Goal: Task Accomplishment & Management: Use online tool/utility

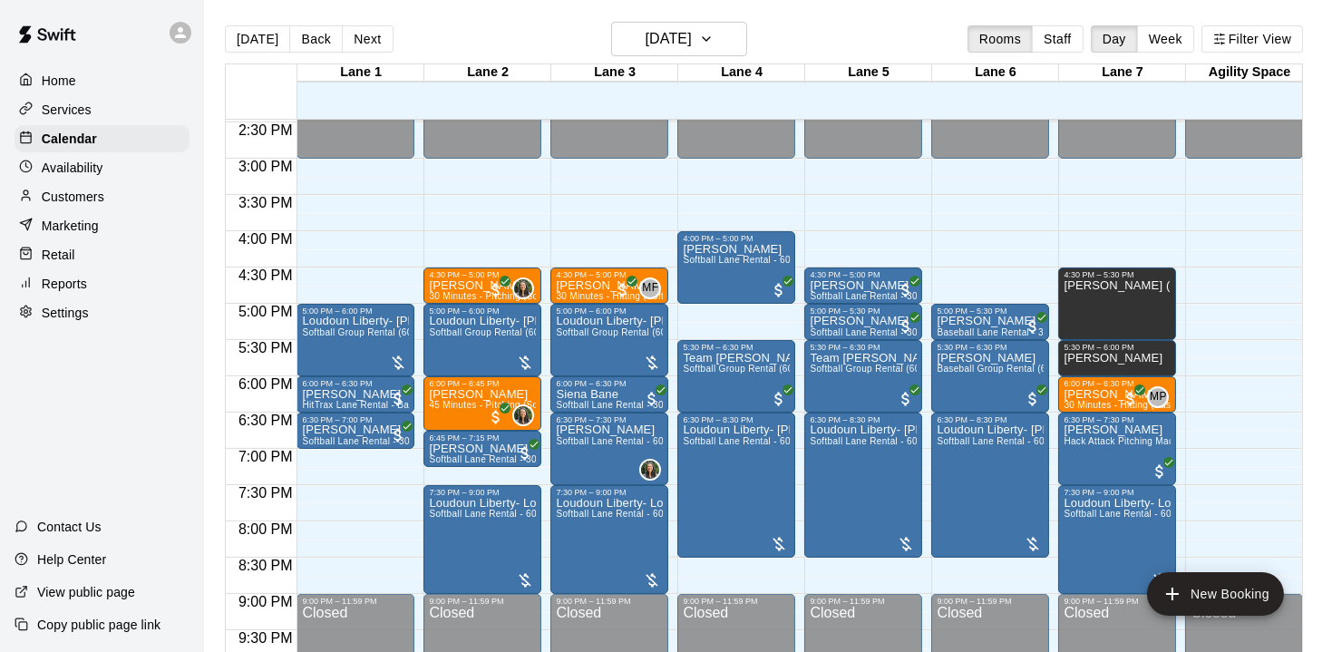
scroll to position [1189, 0]
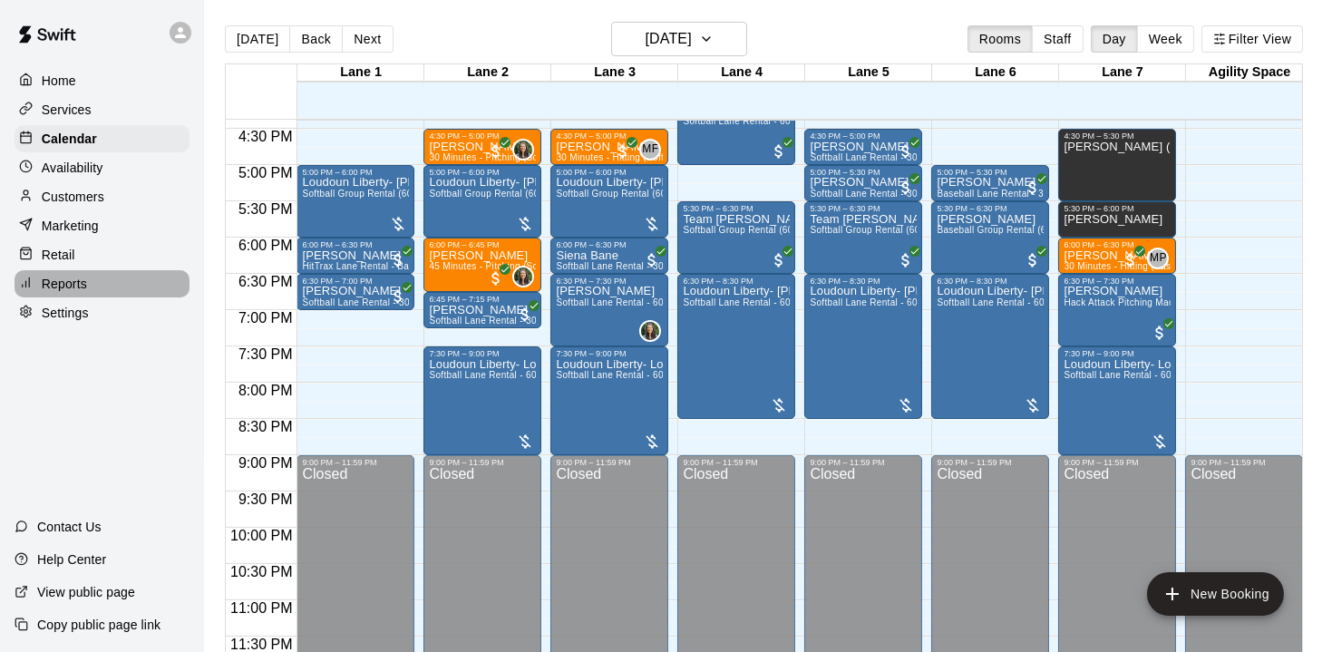
click at [57, 282] on p "Reports" at bounding box center [64, 284] width 45 height 18
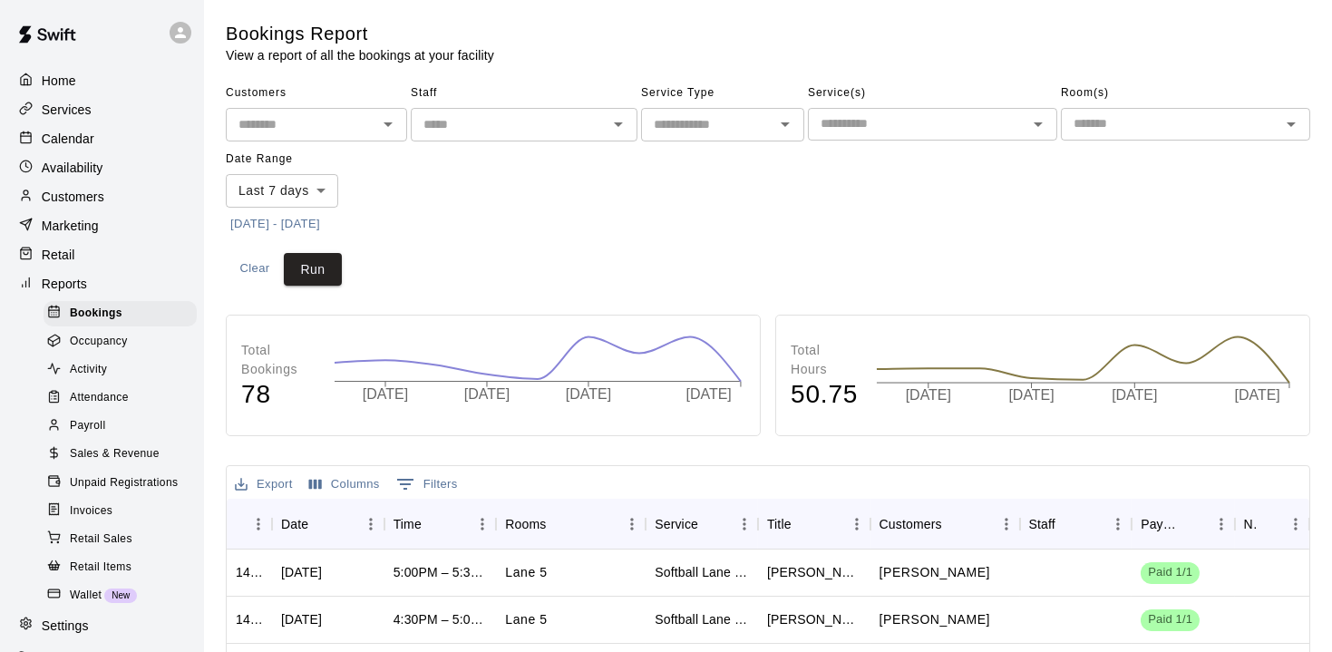
click at [92, 460] on span "Sales & Revenue" at bounding box center [115, 454] width 90 height 18
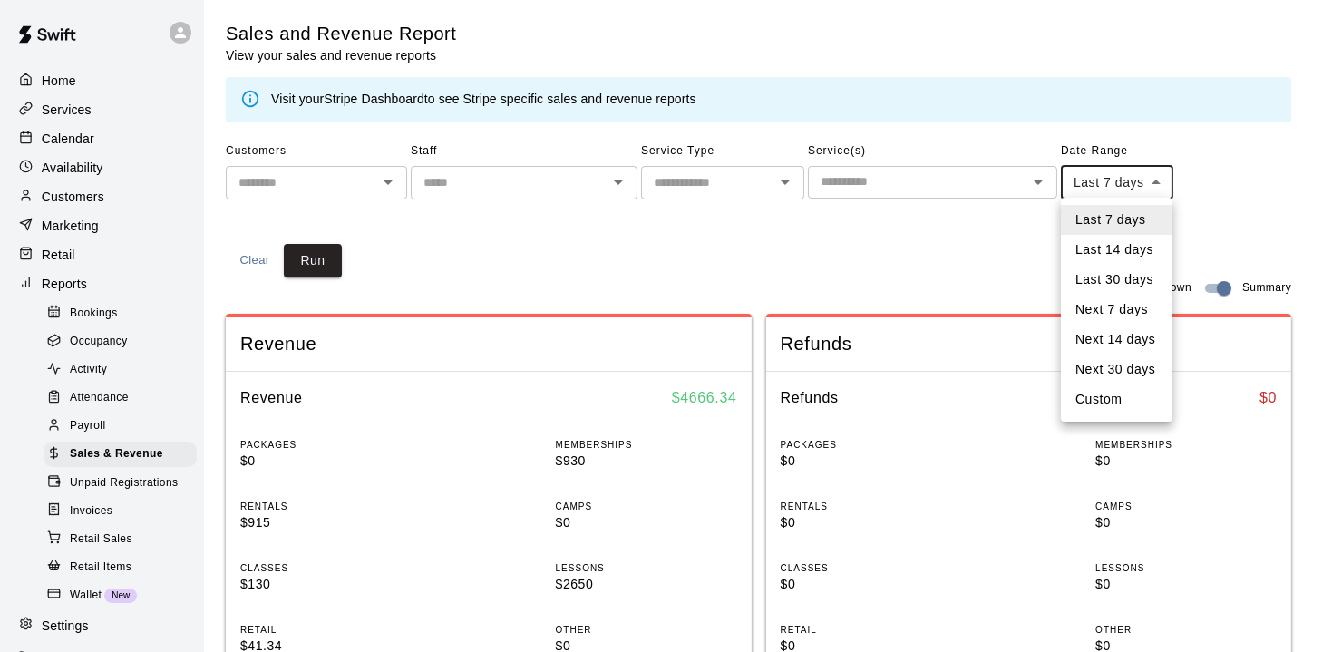
click at [1099, 399] on li "Custom" at bounding box center [1117, 399] width 112 height 30
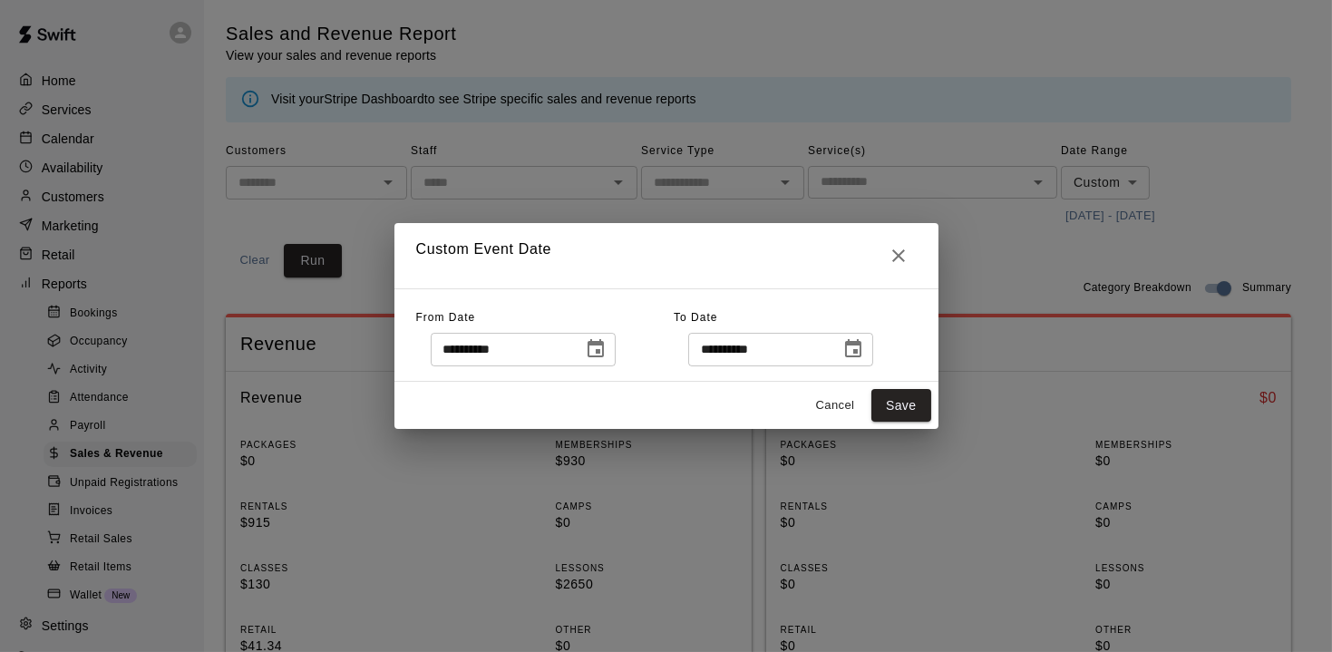
type input "******"
click at [607, 359] on icon "Choose date, selected date is Sep 10, 2025" at bounding box center [596, 349] width 22 height 22
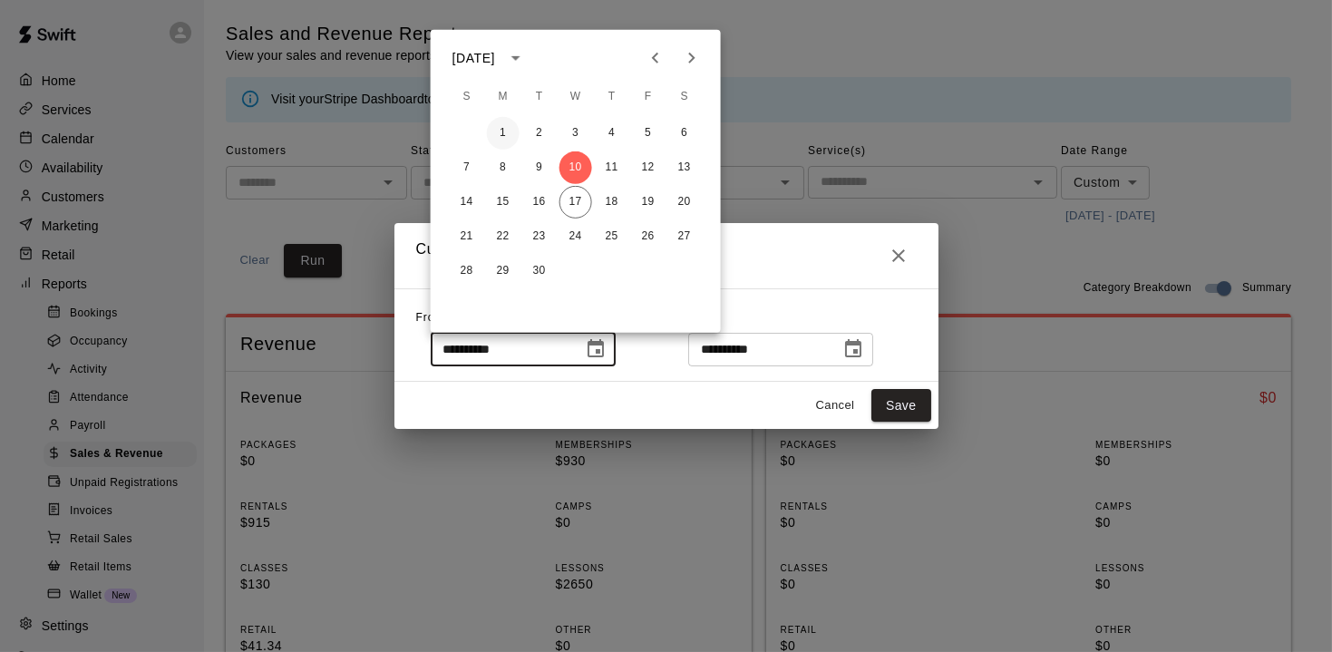
click at [497, 133] on button "1" at bounding box center [503, 133] width 33 height 33
type input "**********"
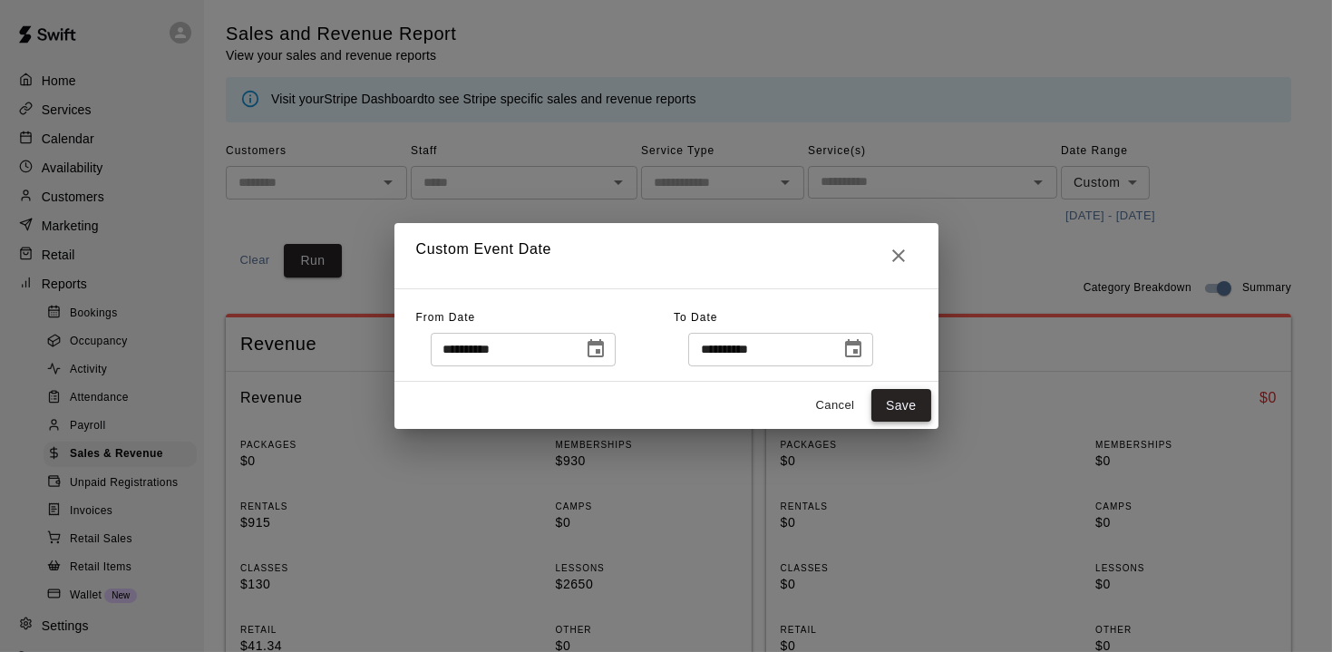
click at [894, 401] on button "Save" at bounding box center [901, 406] width 60 height 34
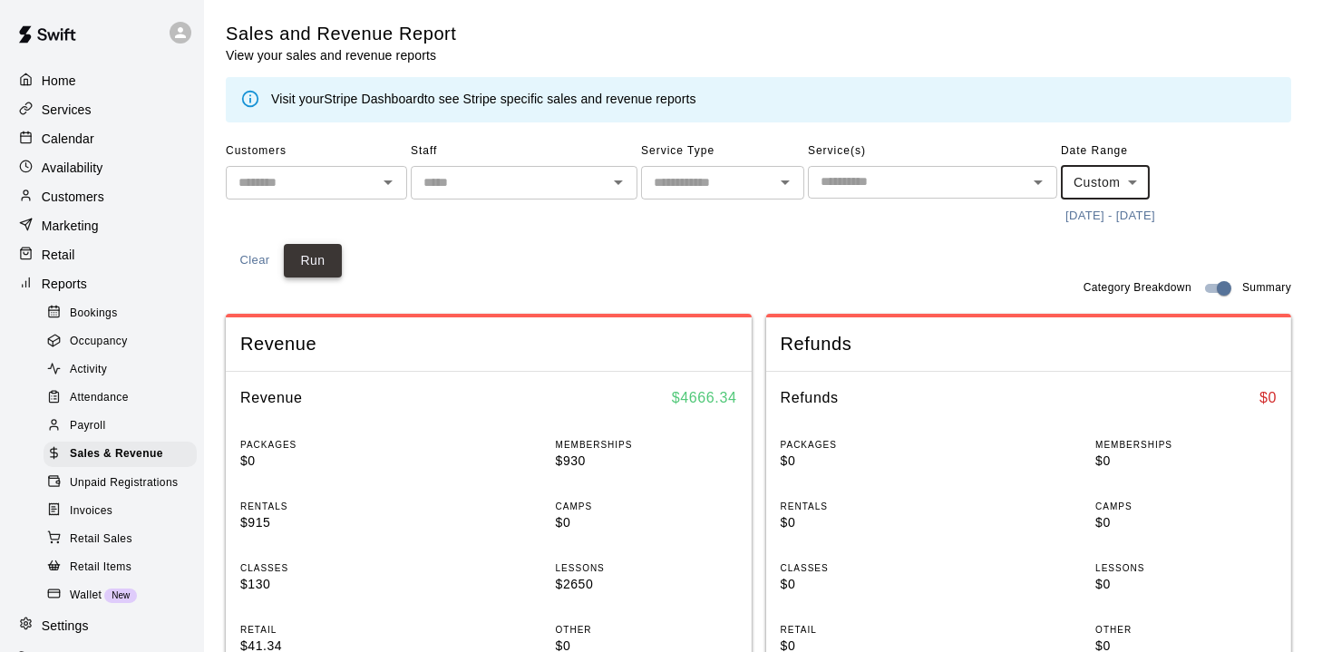
click at [319, 254] on button "Run" at bounding box center [313, 261] width 58 height 34
click at [80, 422] on span "Payroll" at bounding box center [87, 426] width 35 height 18
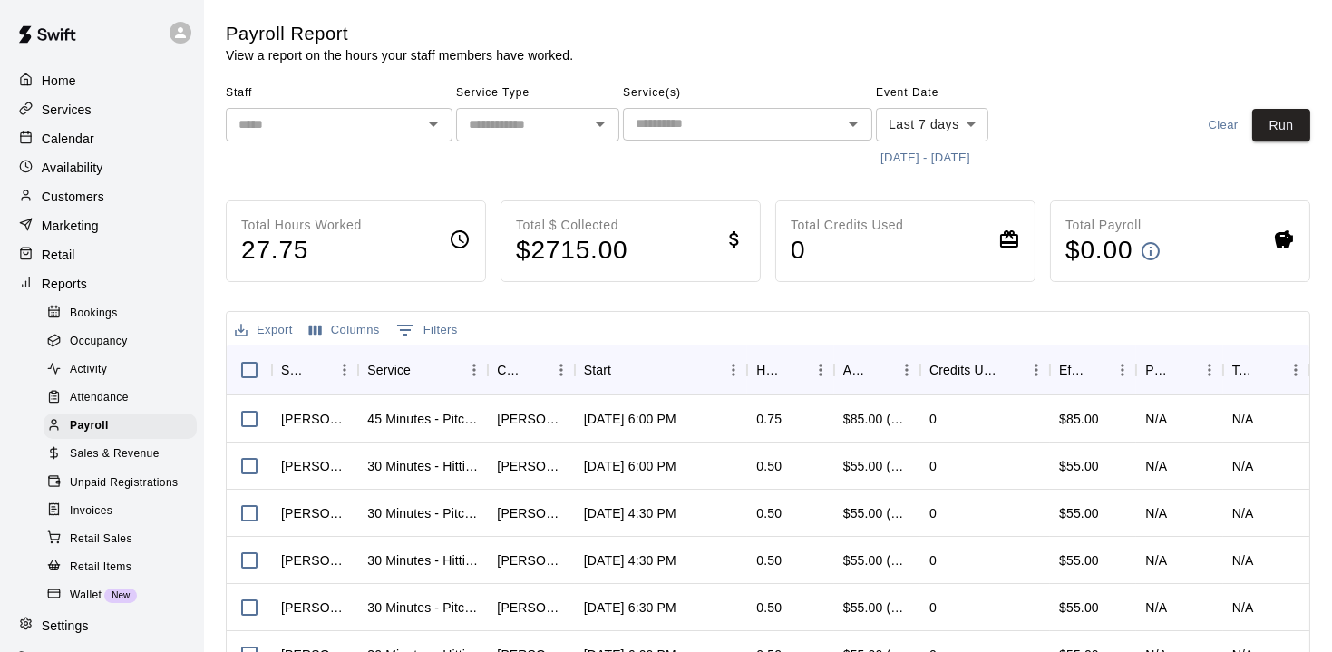
click at [974, 130] on body "Home Services Calendar Availability Customers Marketing Retail Reports Bookings…" at bounding box center [666, 476] width 1332 height 953
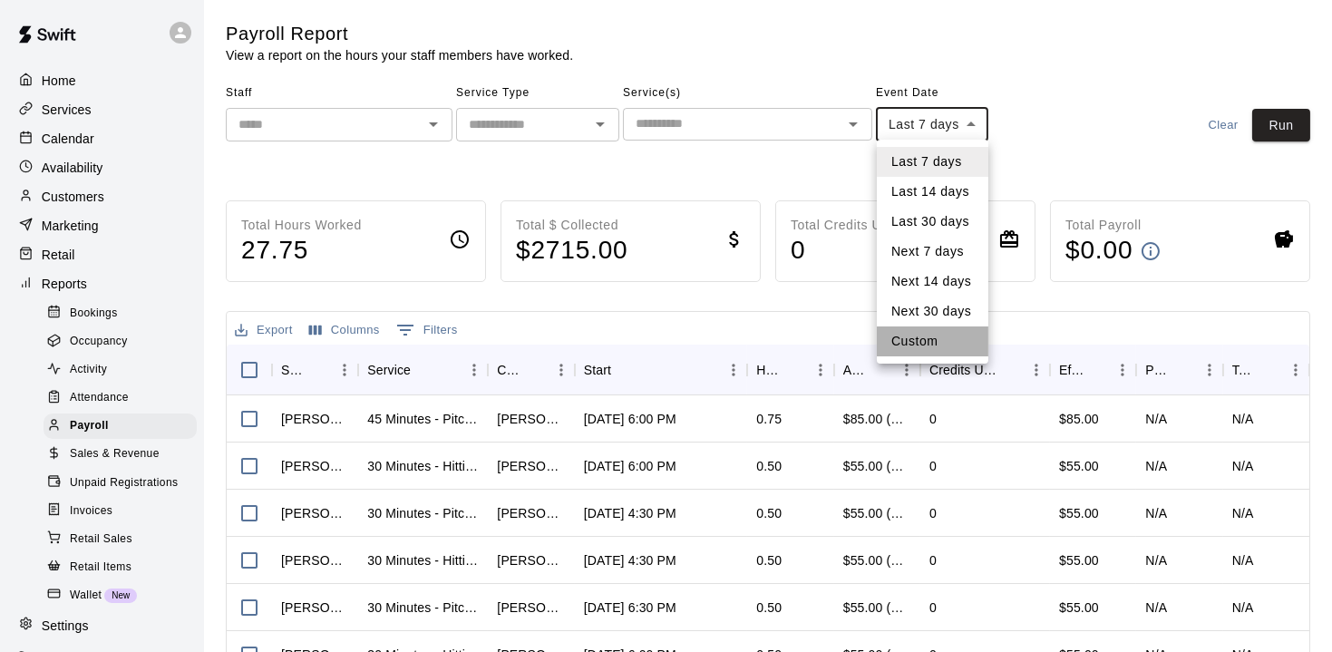
click at [913, 340] on li "Custom" at bounding box center [933, 341] width 112 height 30
type input "******"
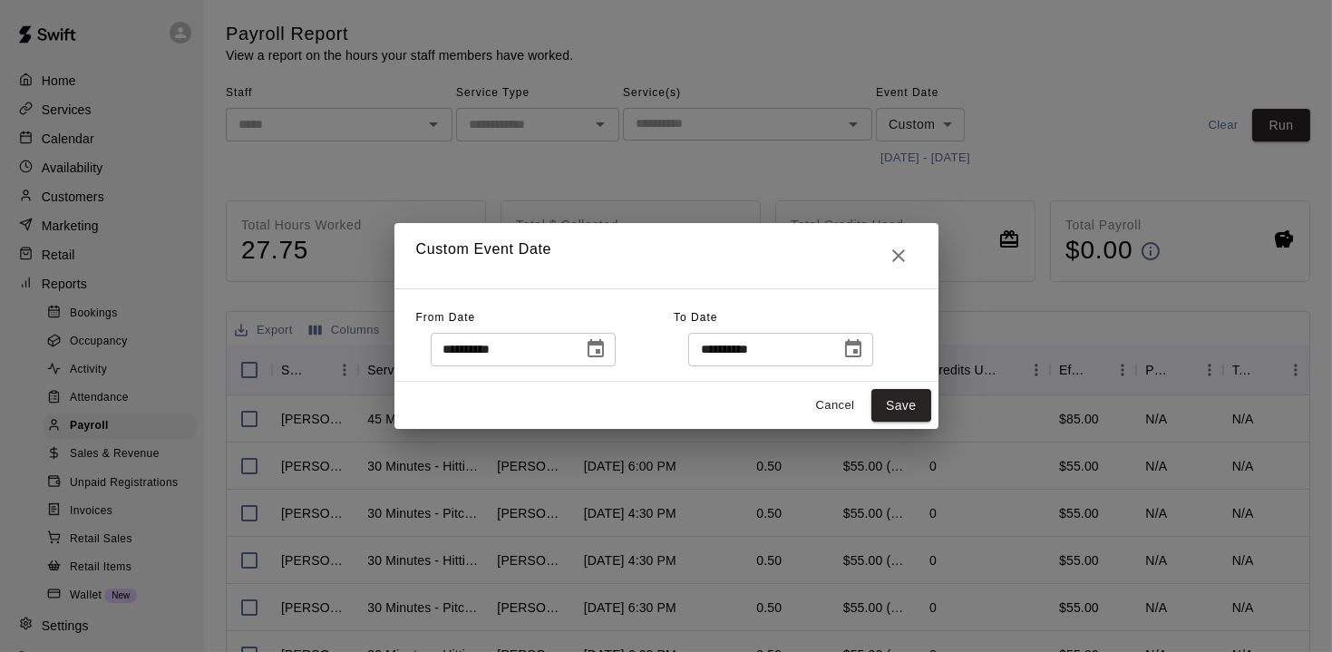
click at [607, 359] on icon "Choose date, selected date is Sep 10, 2025" at bounding box center [596, 349] width 22 height 22
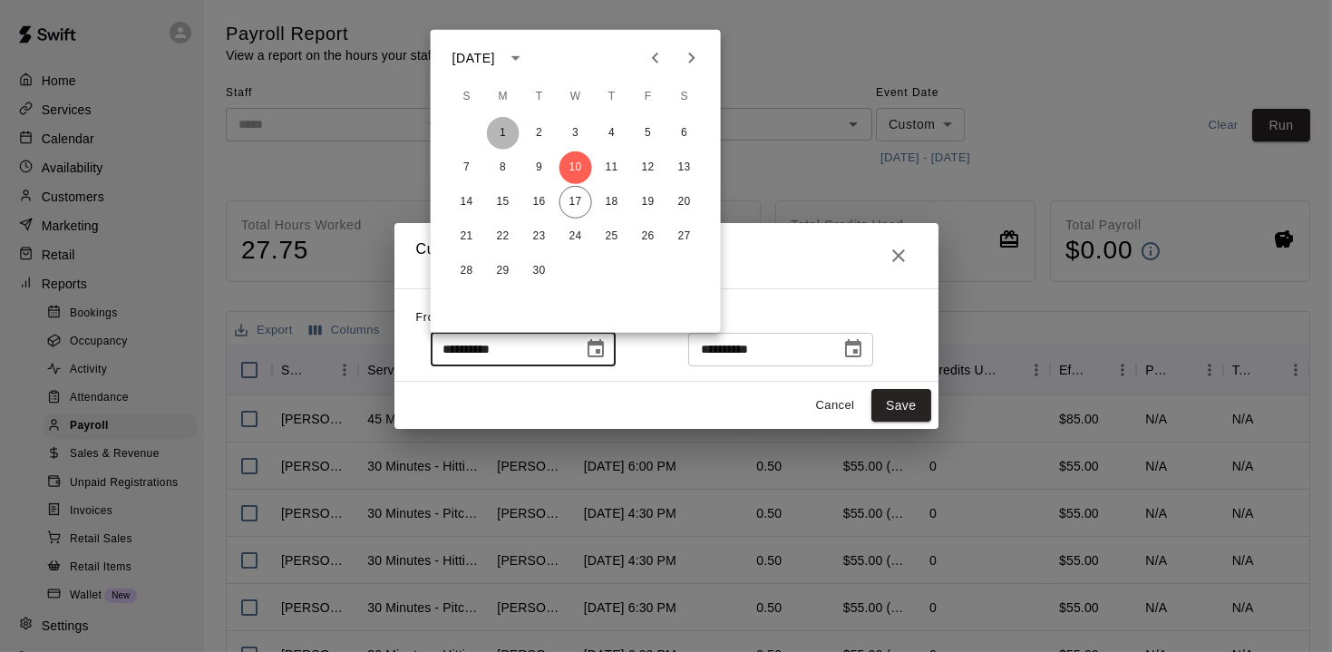
click at [510, 131] on button "1" at bounding box center [503, 133] width 33 height 33
type input "**********"
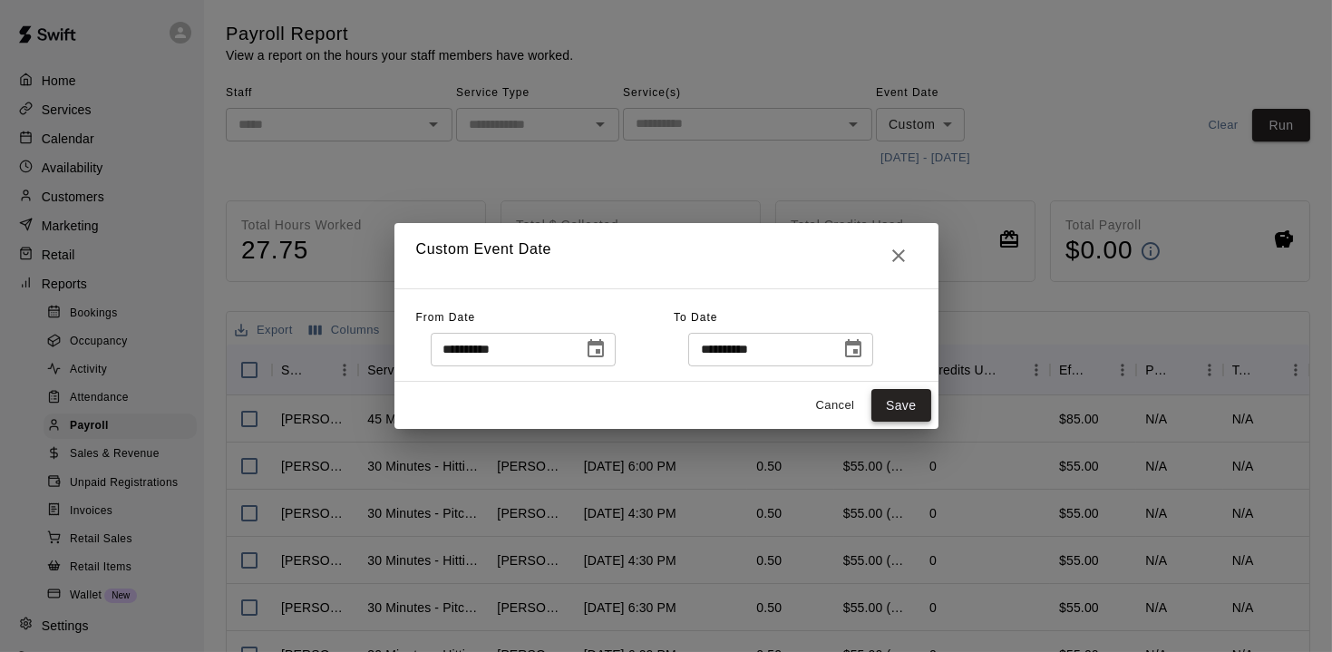
click at [893, 402] on button "Save" at bounding box center [901, 406] width 60 height 34
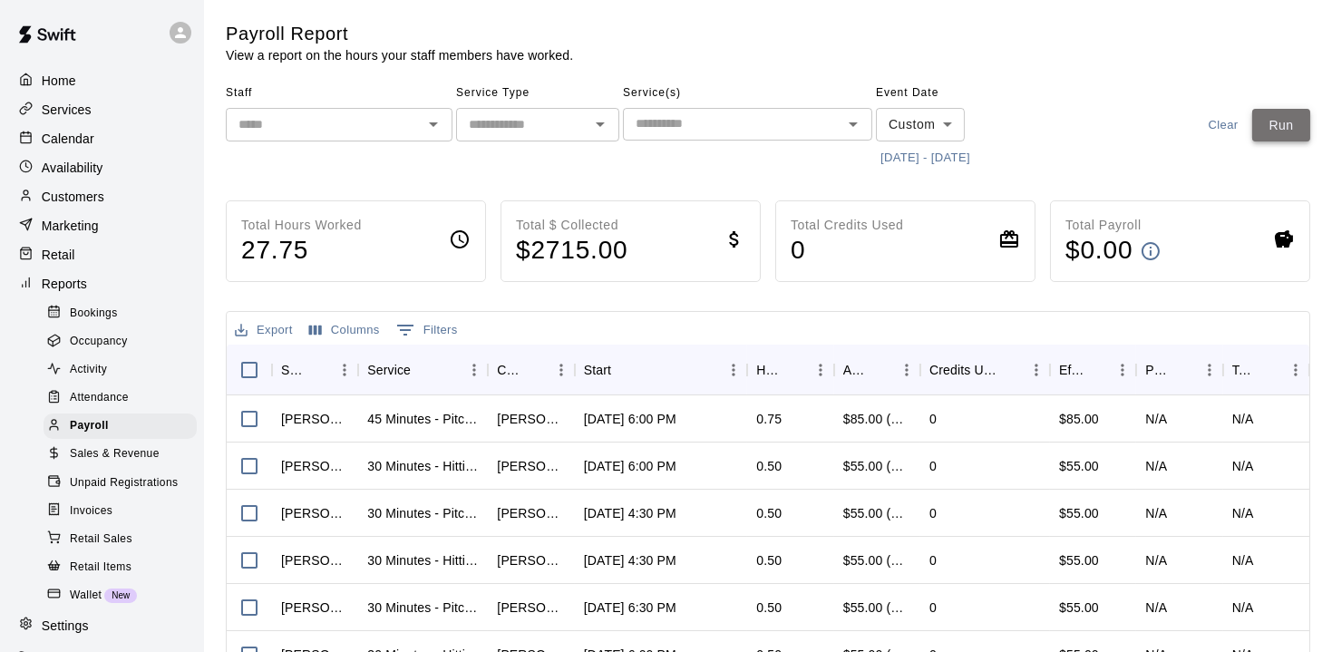
click at [1279, 124] on button "Run" at bounding box center [1281, 126] width 58 height 34
click at [63, 139] on p "Calendar" at bounding box center [68, 139] width 53 height 18
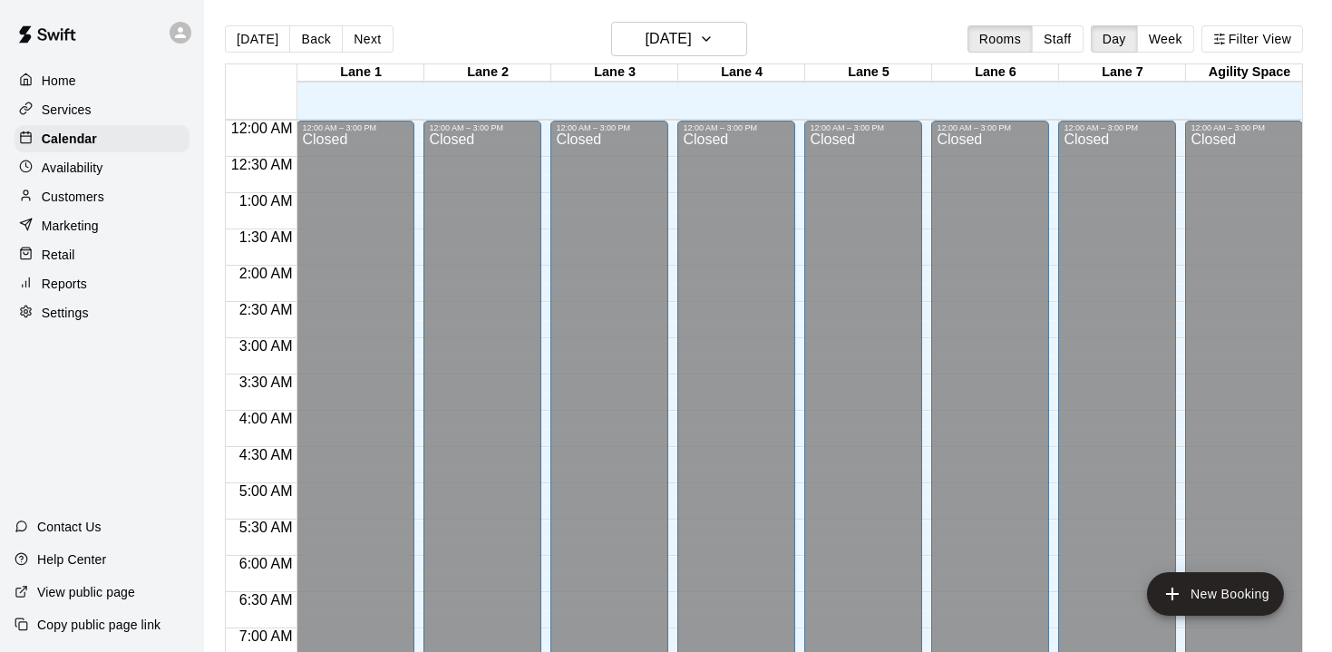
scroll to position [936, 0]
